Goal: Task Accomplishment & Management: Complete application form

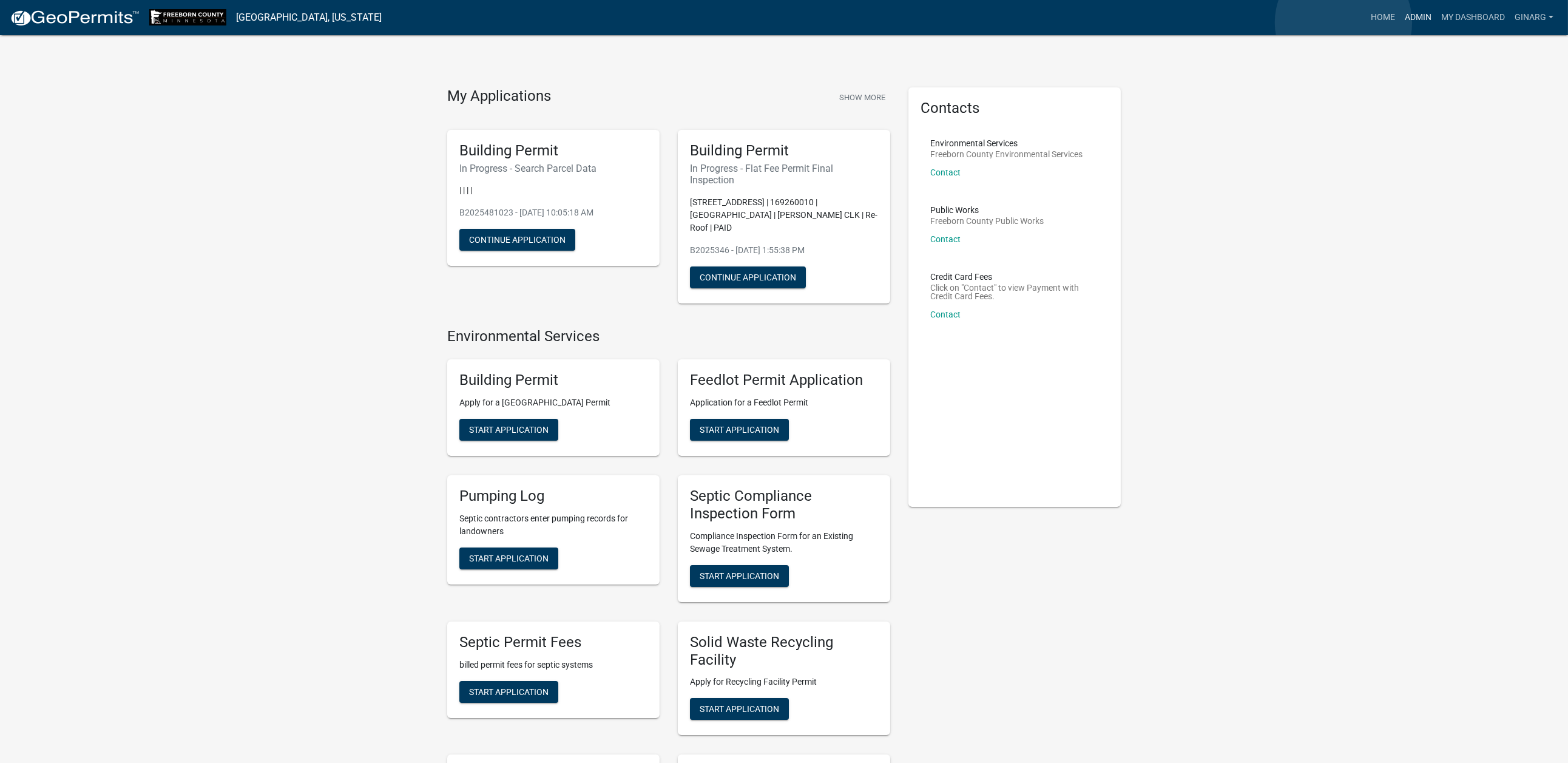
click at [1400, 23] on link "Admin" at bounding box center [1418, 17] width 37 height 23
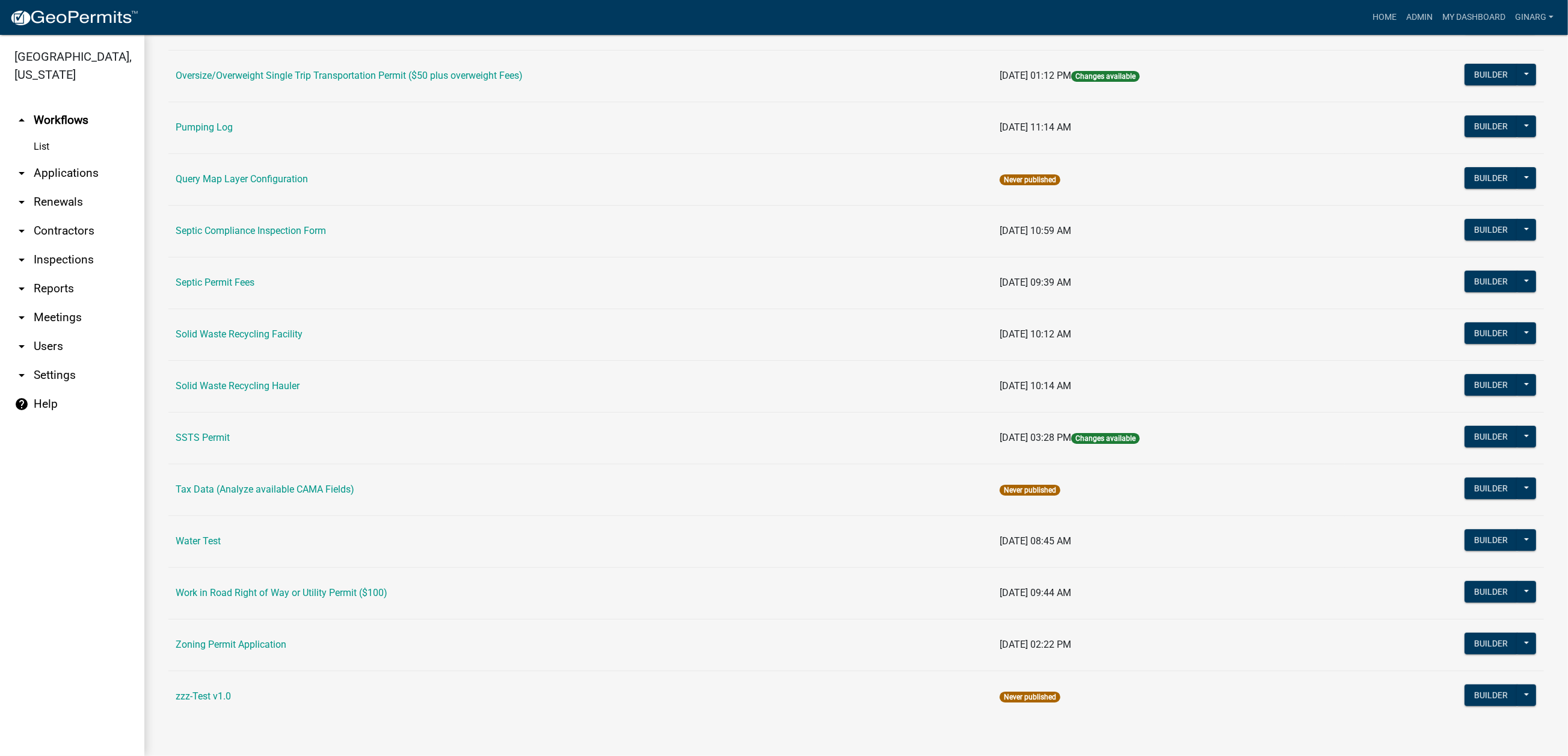
scroll to position [992, 0]
click at [221, 536] on link "Water Test" at bounding box center [198, 540] width 45 height 11
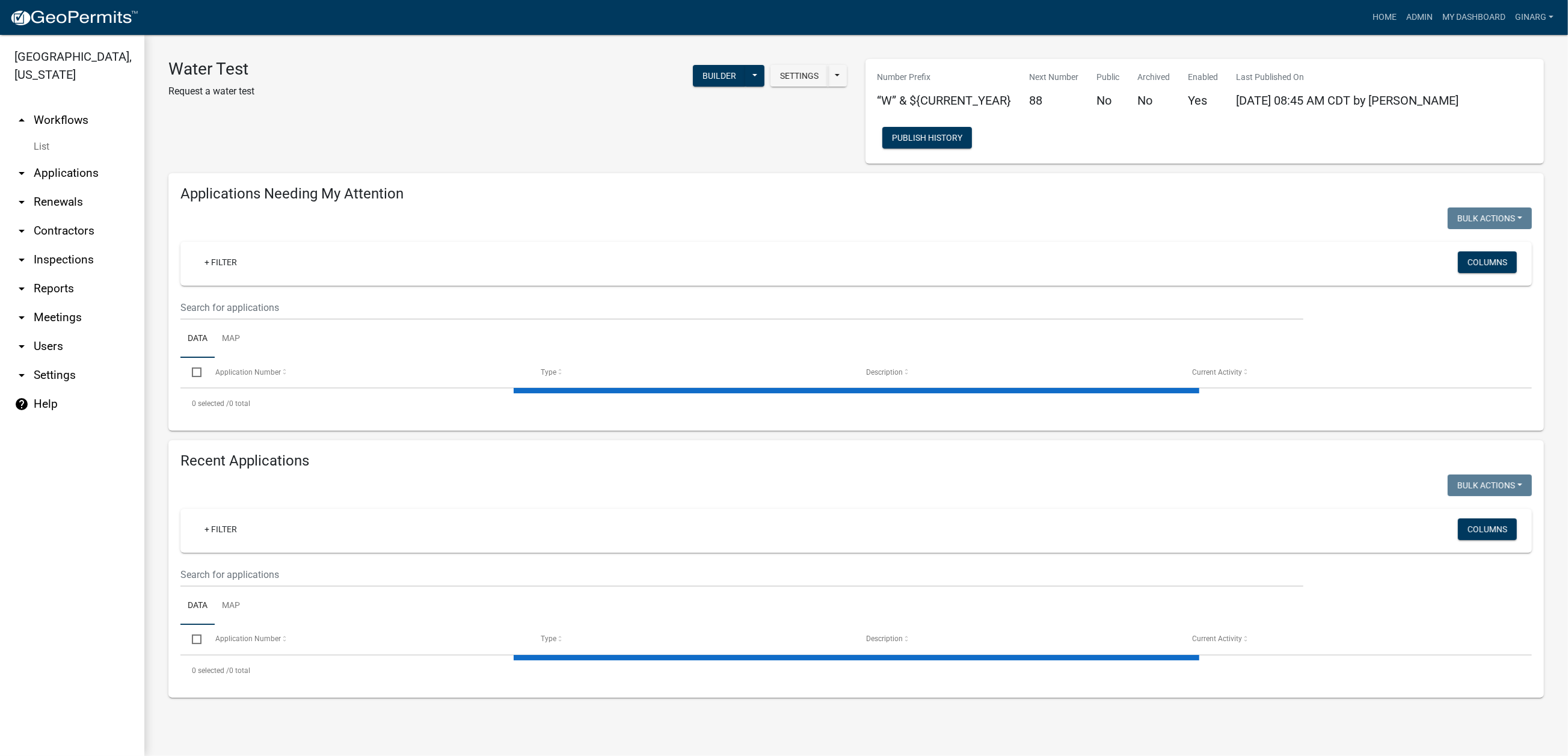
select select "3: 100"
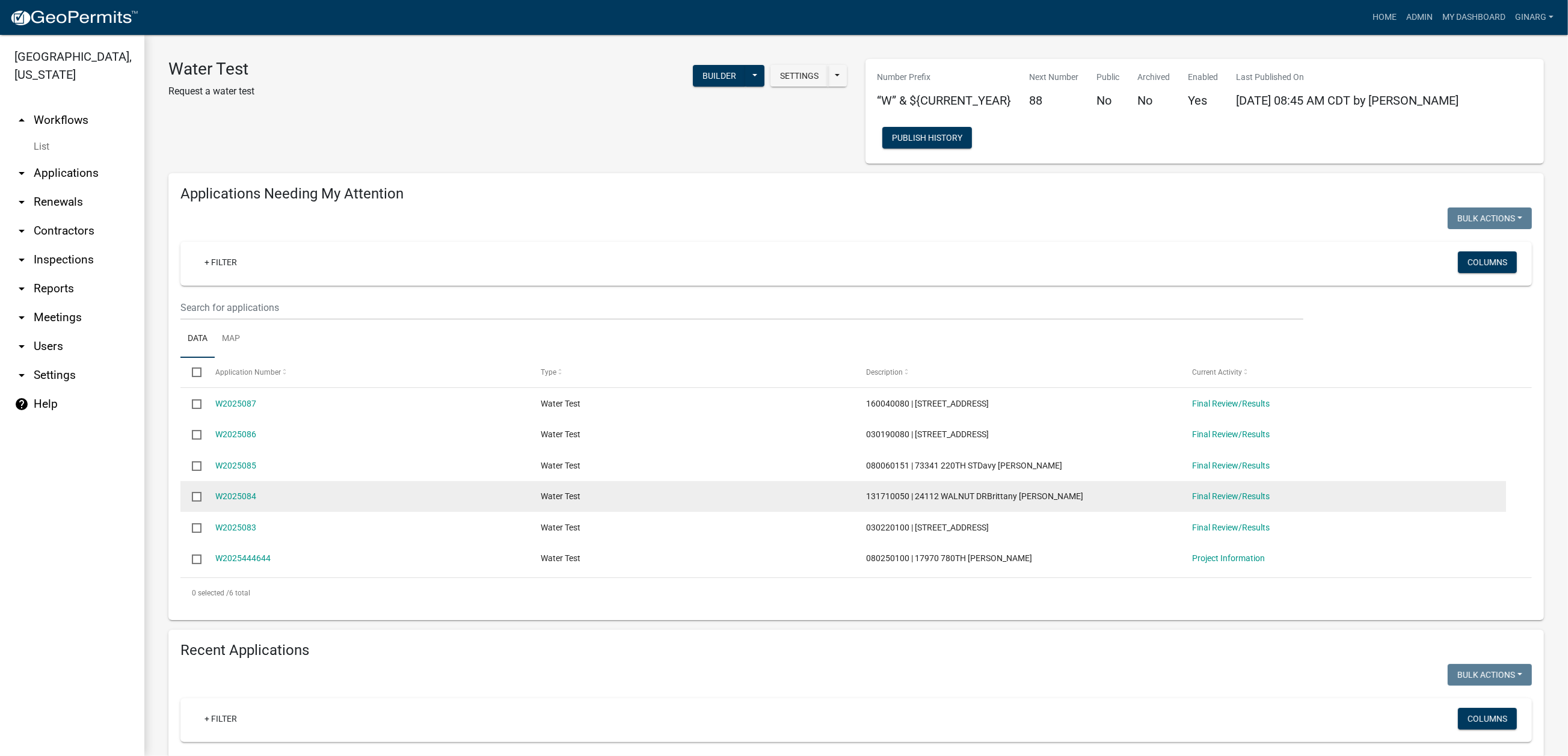
scroll to position [90, 0]
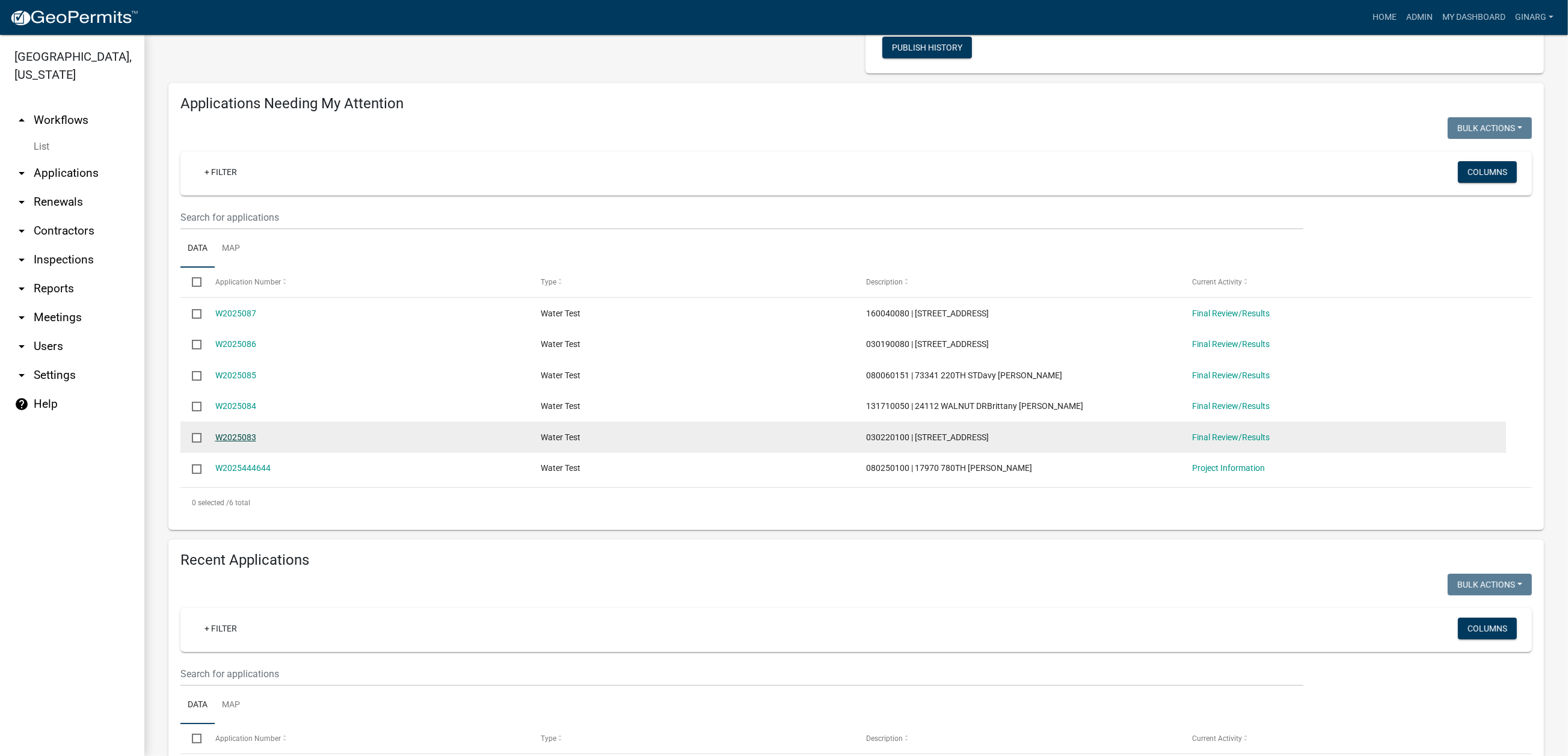
click at [255, 442] on link "W2025083" at bounding box center [236, 437] width 41 height 10
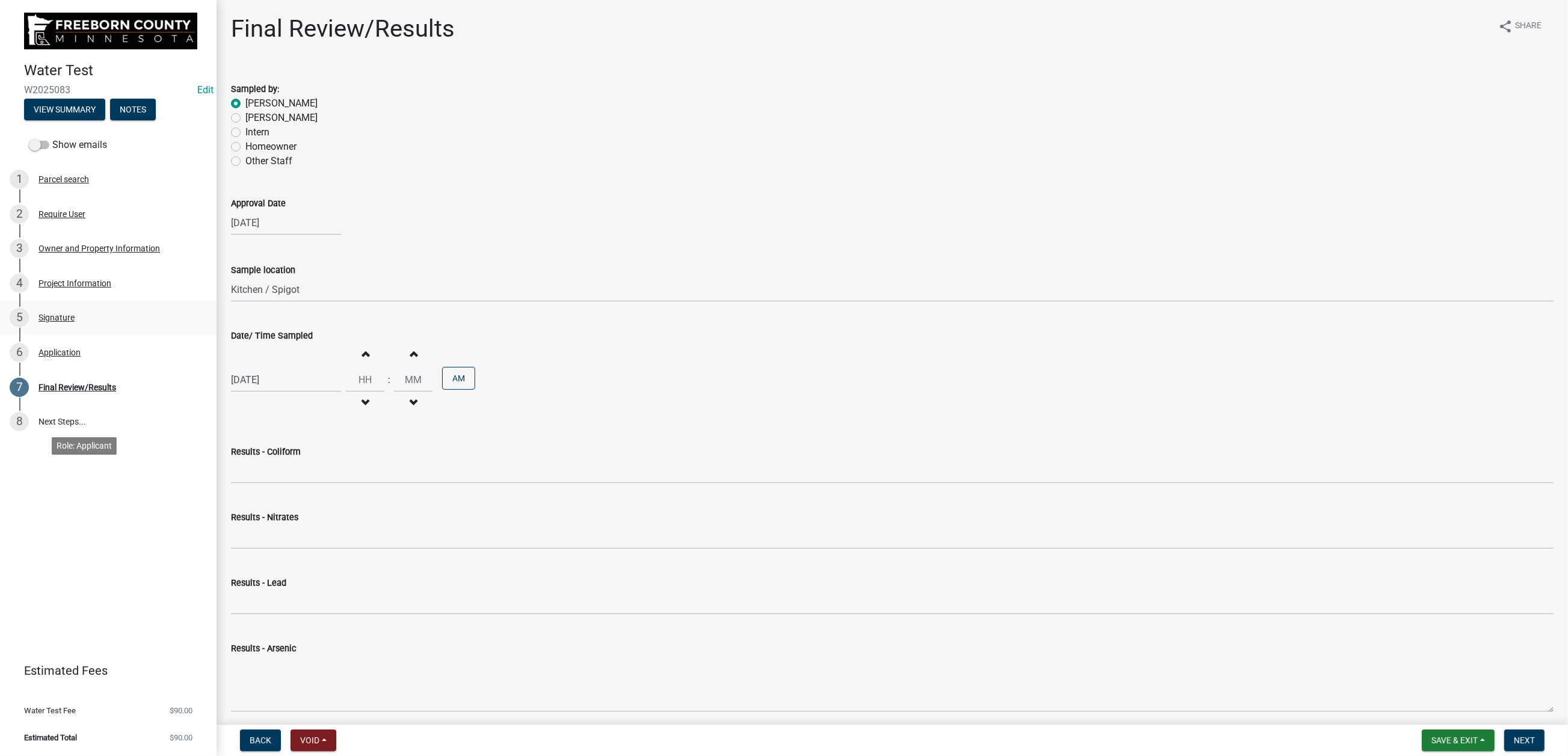
click at [75, 322] on div "Signature" at bounding box center [56, 317] width 36 height 9
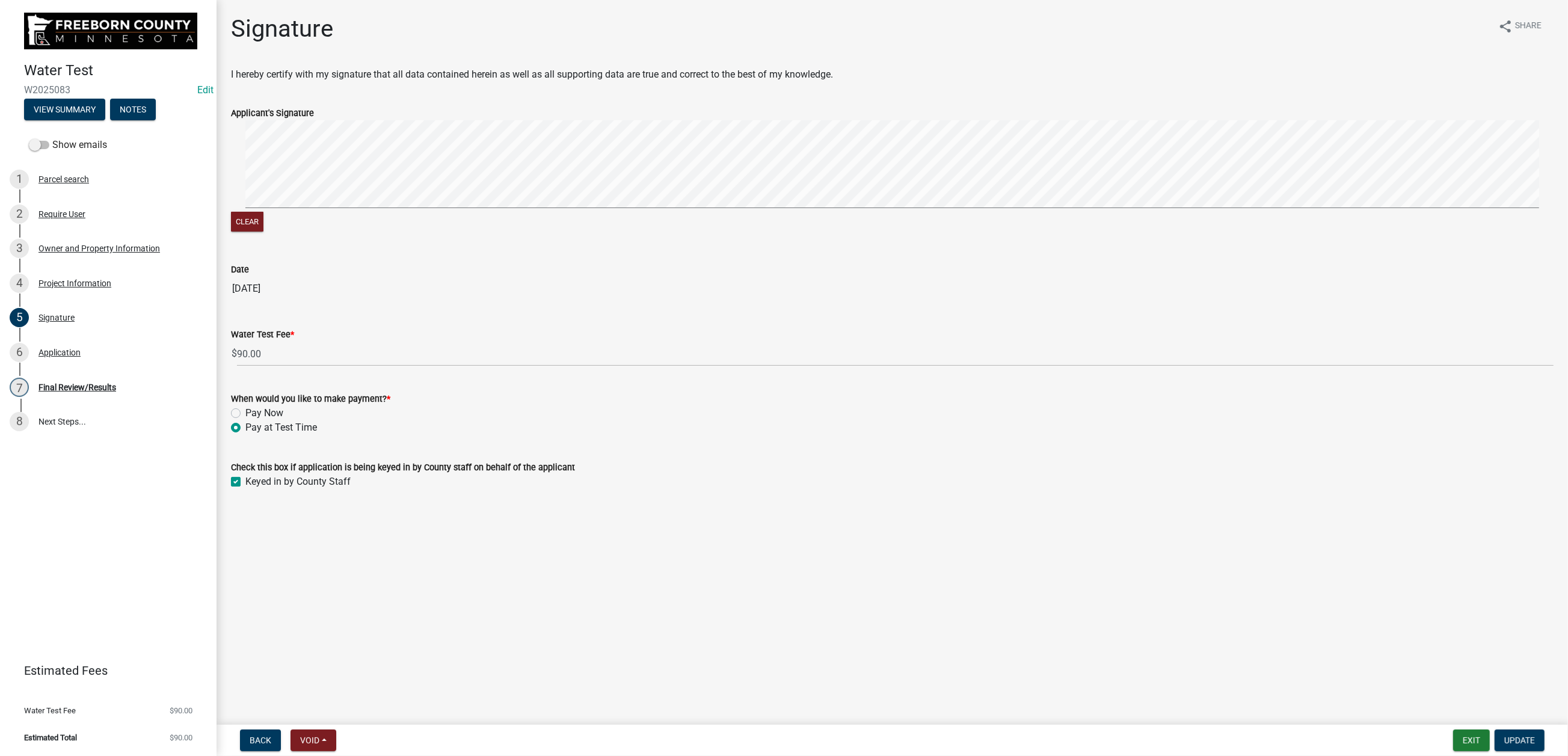
click at [247, 420] on label "Pay Now" at bounding box center [264, 413] width 38 height 15
click at [247, 414] on input "Pay Now" at bounding box center [249, 410] width 8 height 8
radio input "true"
click at [1505, 736] on span "Update" at bounding box center [1520, 740] width 30 height 10
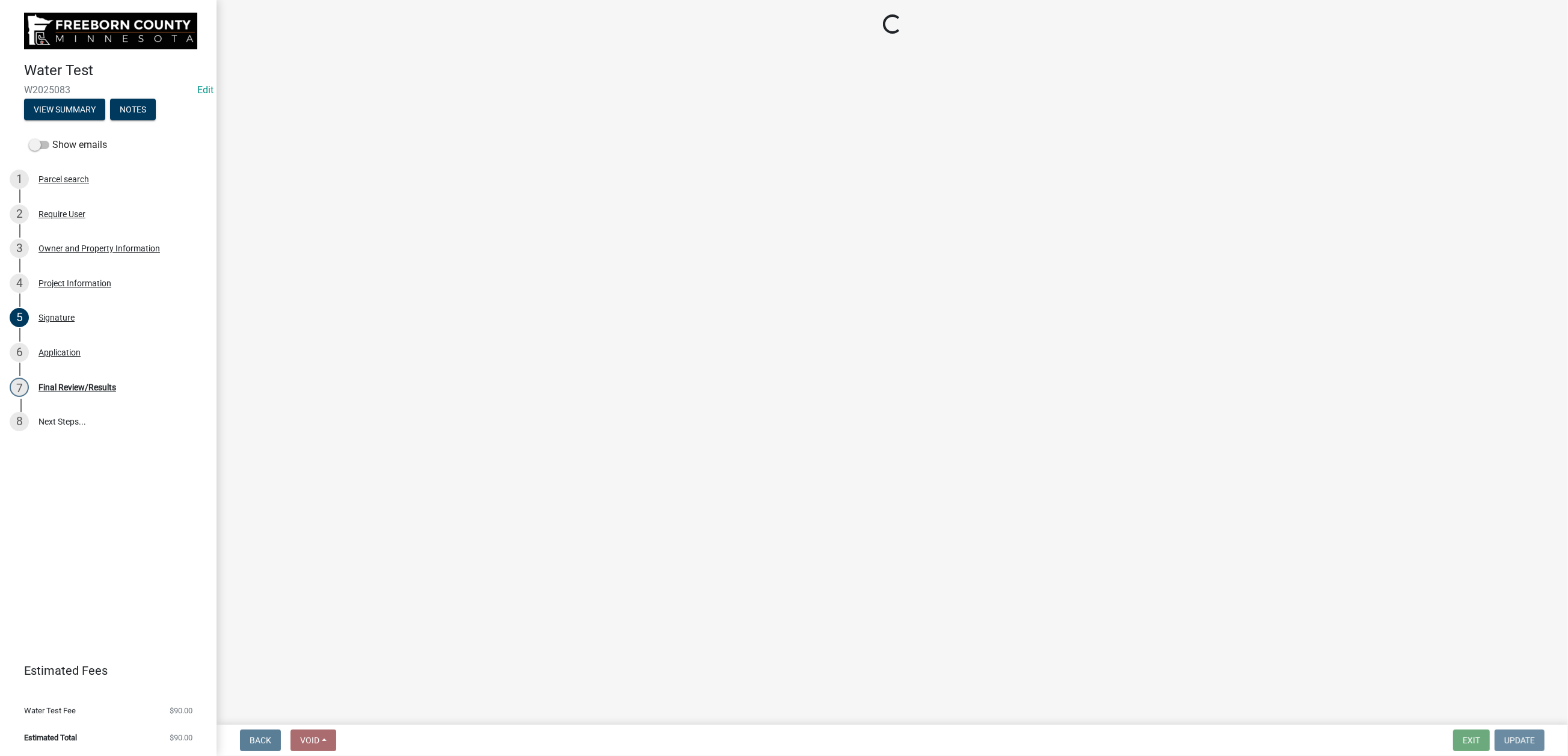
scroll to position [0, 0]
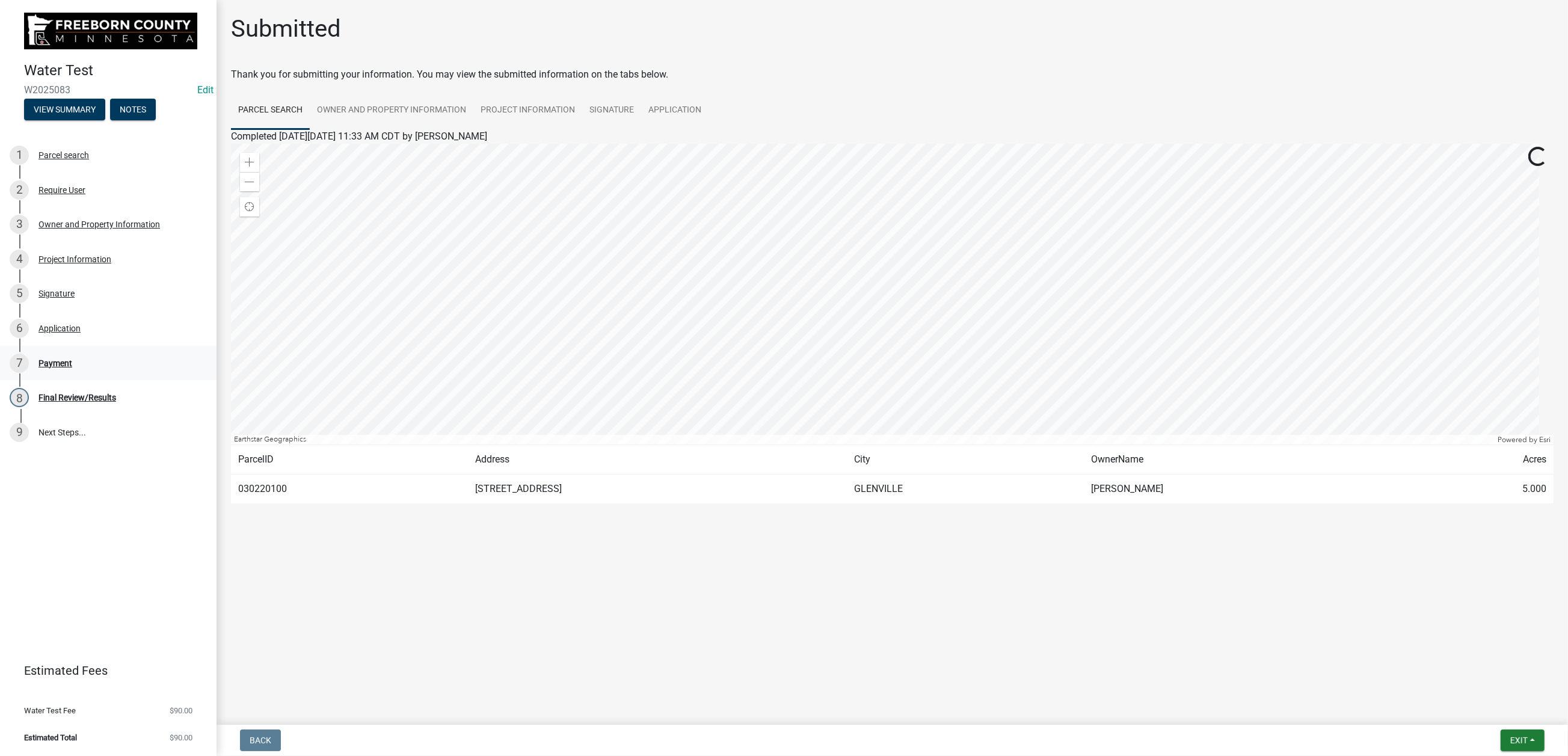
click at [72, 367] on div "Payment" at bounding box center [55, 363] width 34 height 9
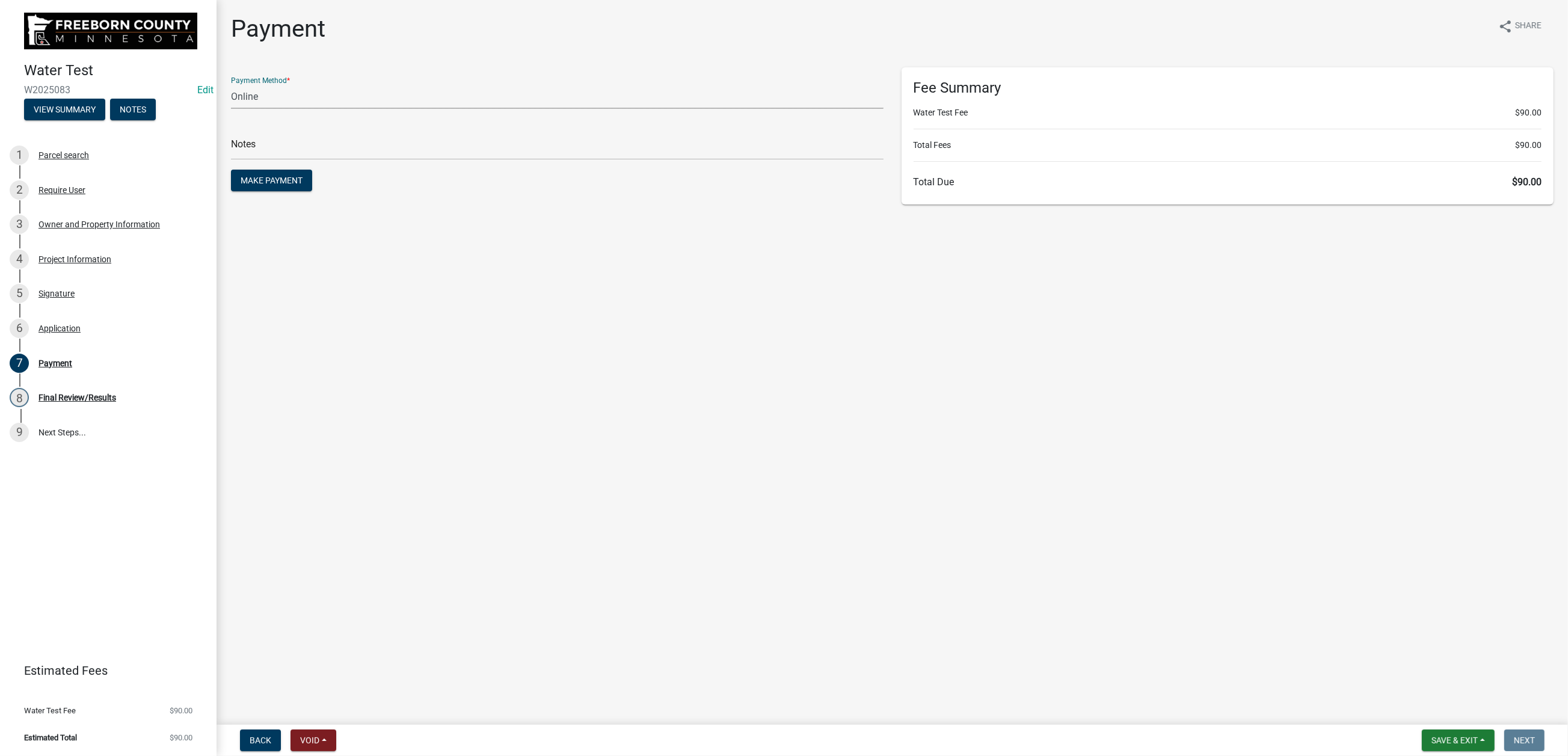
click at [348, 109] on select "Credit Card POS Check Cash Online" at bounding box center [557, 96] width 653 height 24
select select "0: 2"
click at [238, 109] on select "Credit Card POS Check Cash Online" at bounding box center [557, 96] width 653 height 24
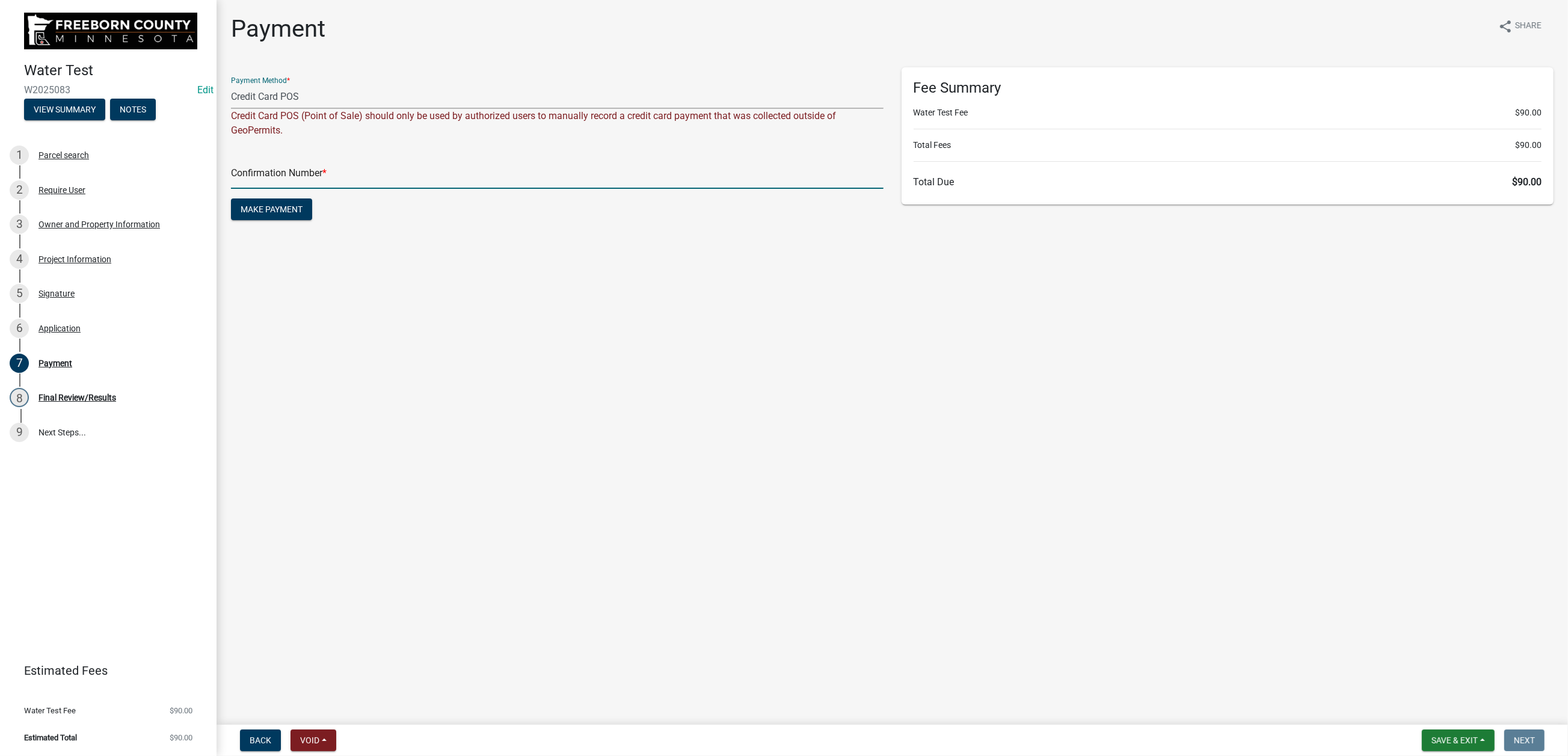
click at [269, 189] on input "text" at bounding box center [557, 176] width 653 height 24
type input "100336688657"
click at [283, 214] on span "Make Payment" at bounding box center [272, 209] width 62 height 10
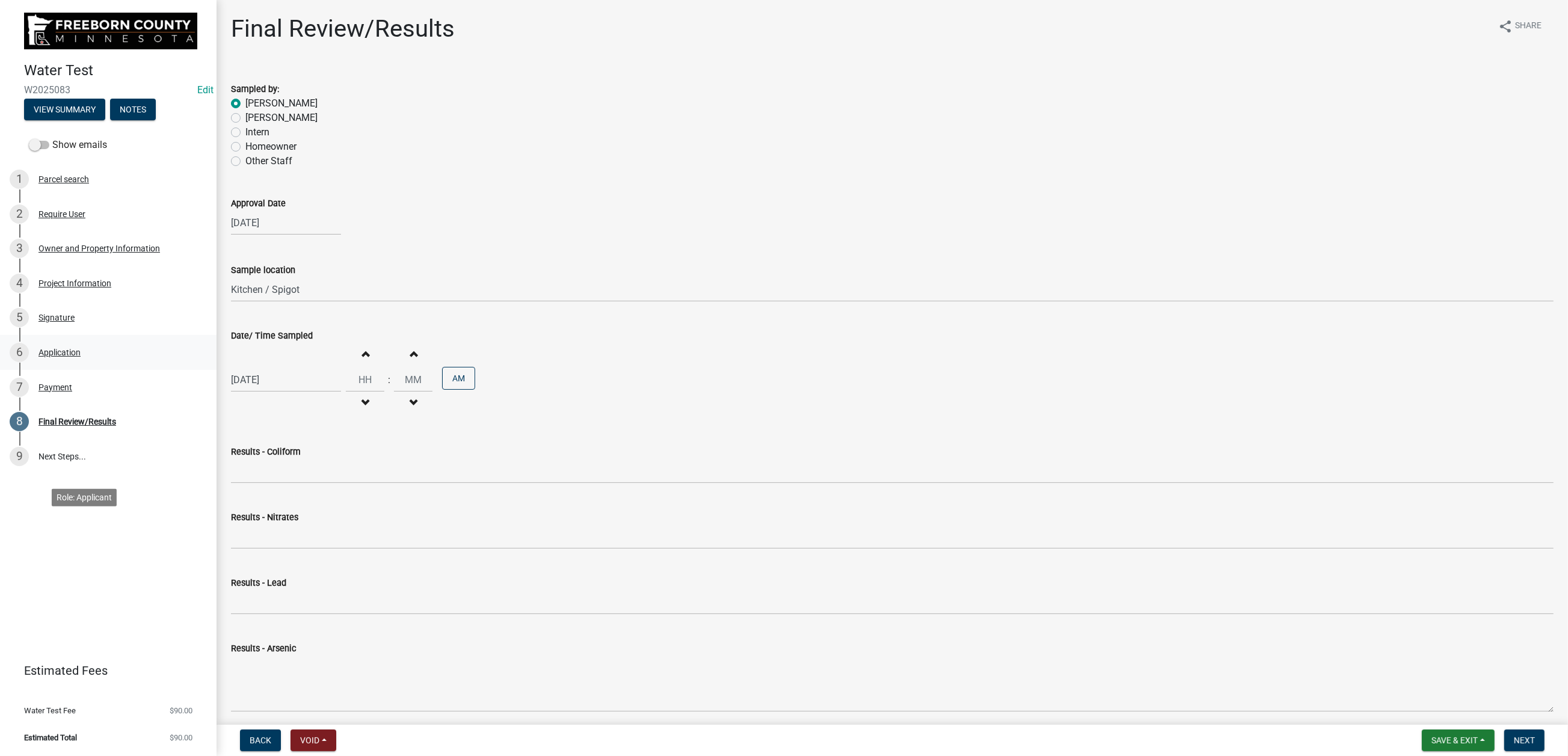
click at [81, 357] on div "Application" at bounding box center [59, 352] width 42 height 9
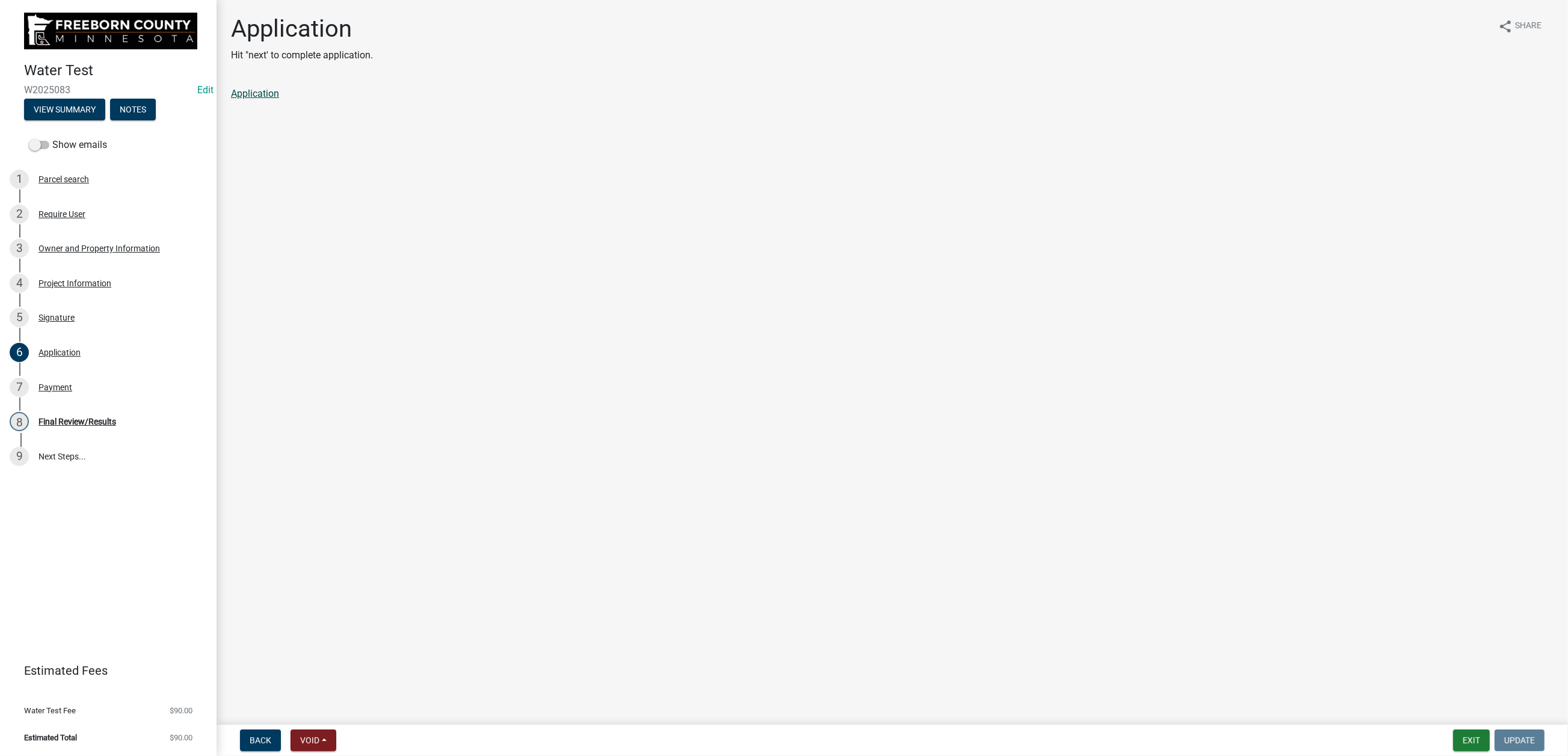
click at [279, 99] on link "Application" at bounding box center [255, 93] width 48 height 11
click at [1453, 730] on button "Exit" at bounding box center [1472, 740] width 37 height 22
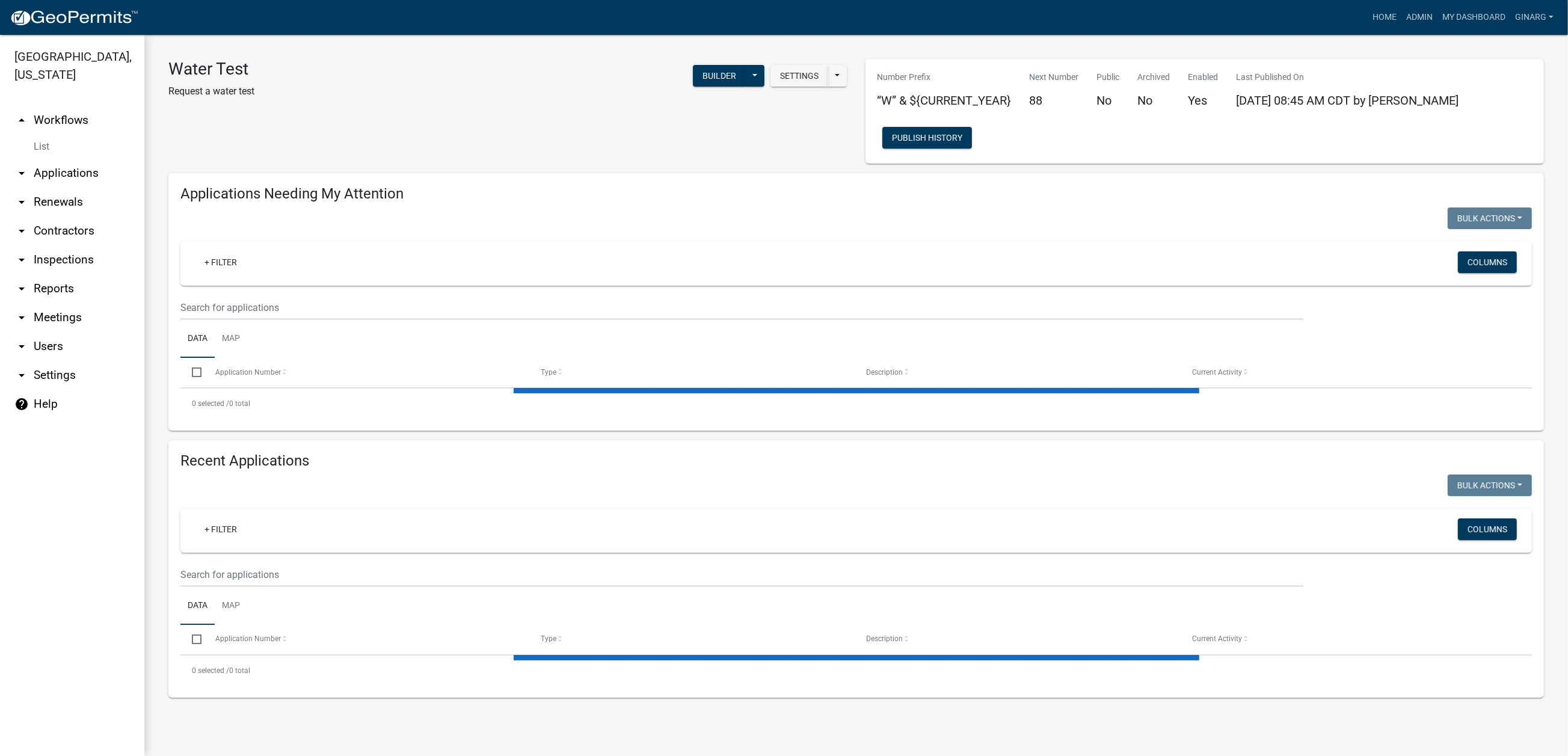
select select "3: 100"
